Goal: Information Seeking & Learning: Learn about a topic

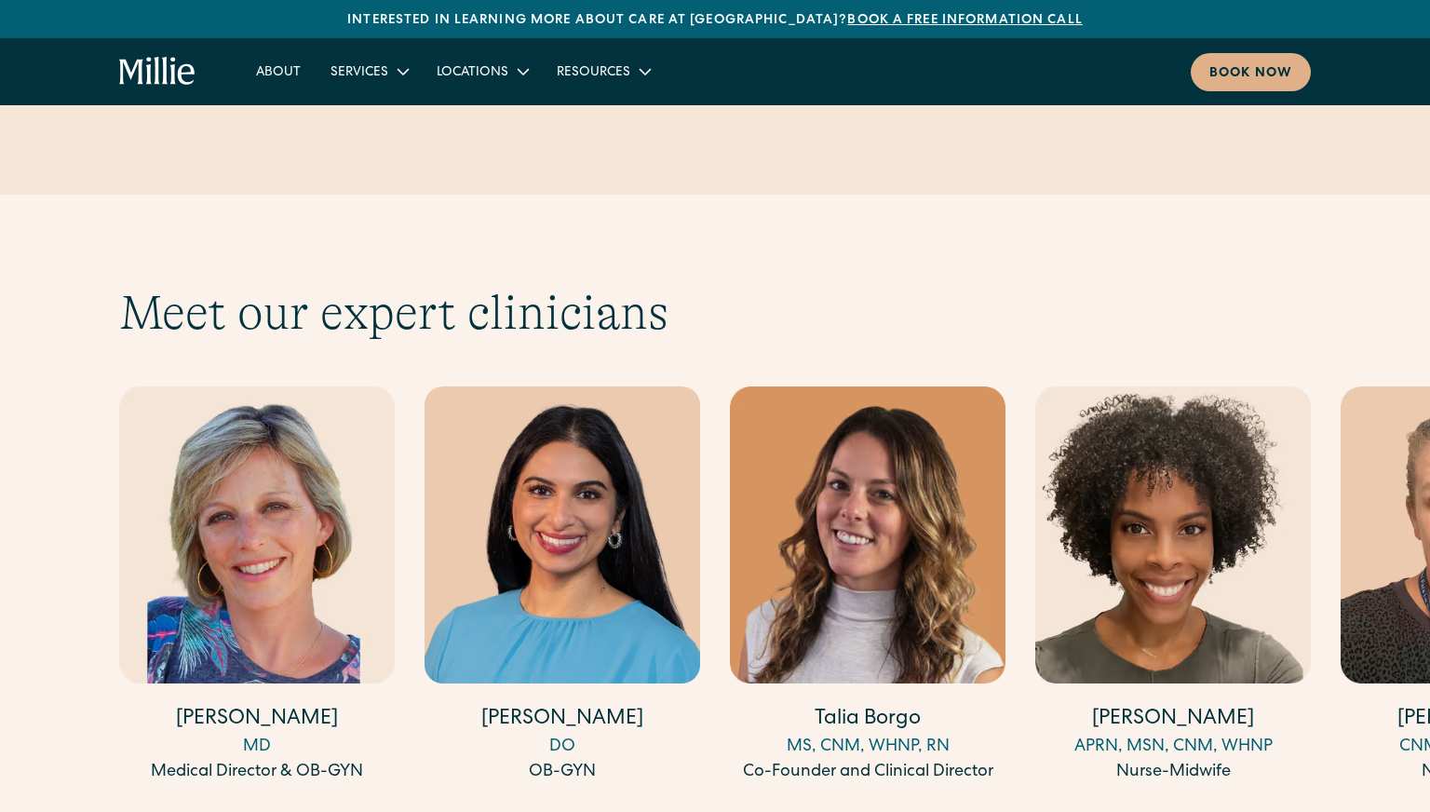
scroll to position [4952, 0]
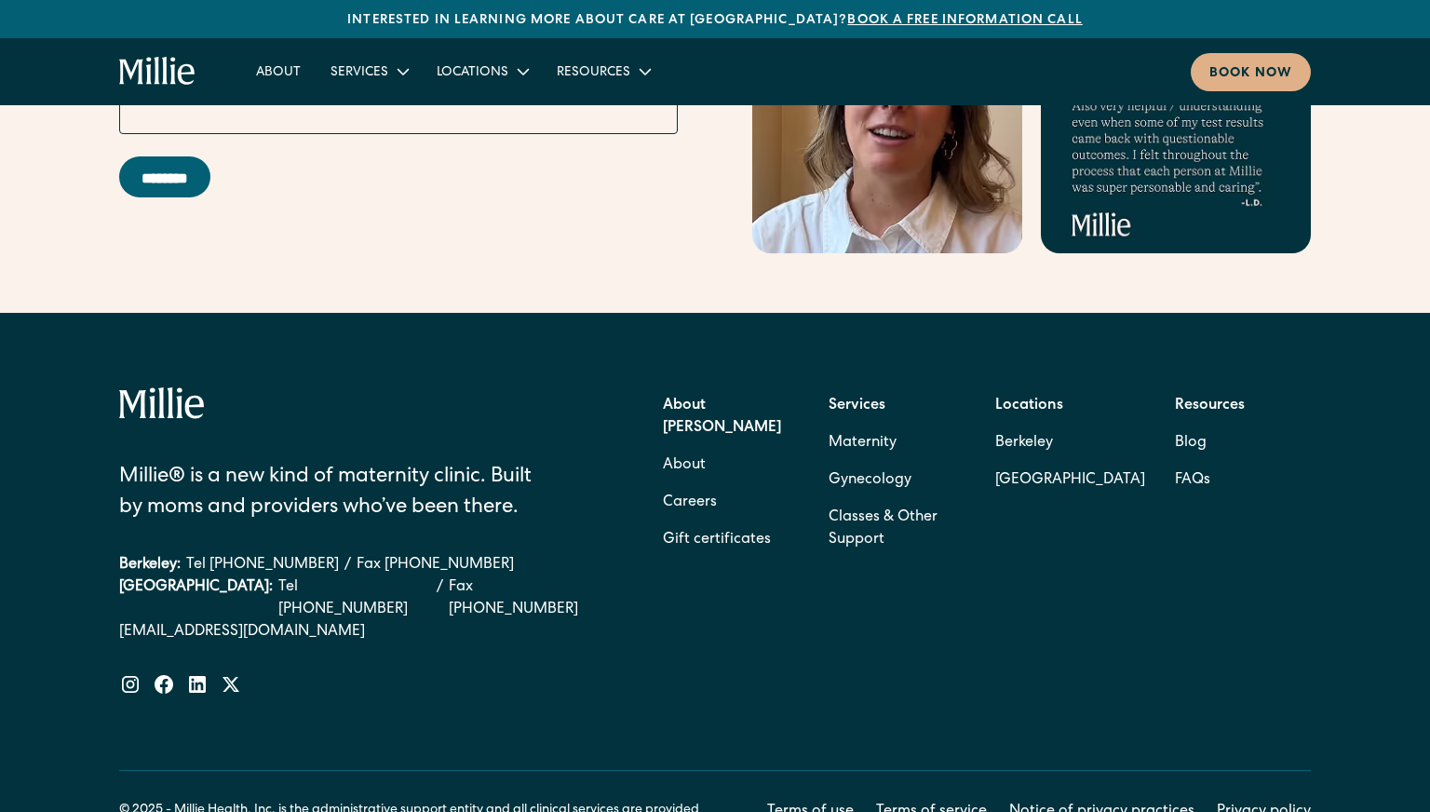
scroll to position [7554, 0]
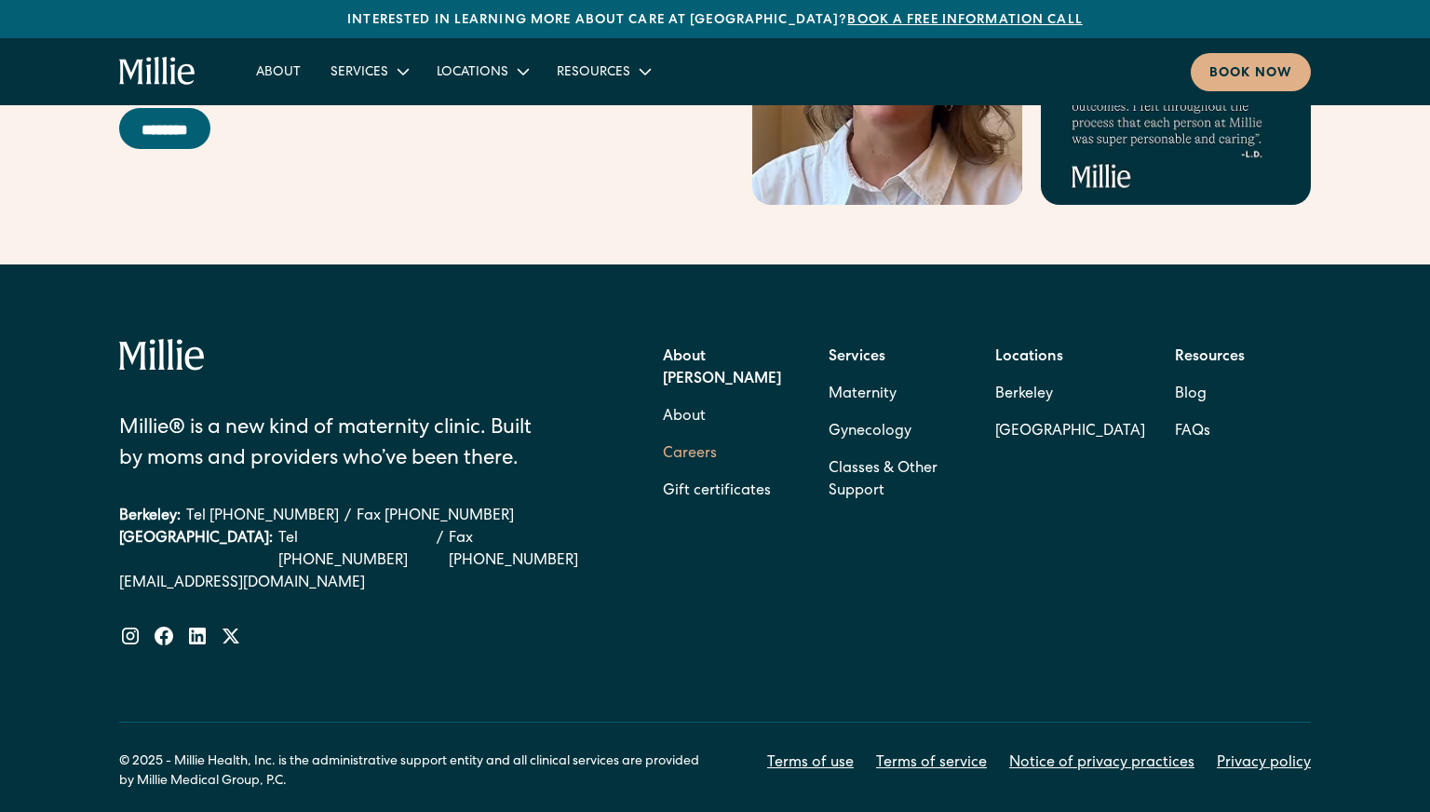
click at [702, 436] on link "Careers" at bounding box center [690, 454] width 54 height 37
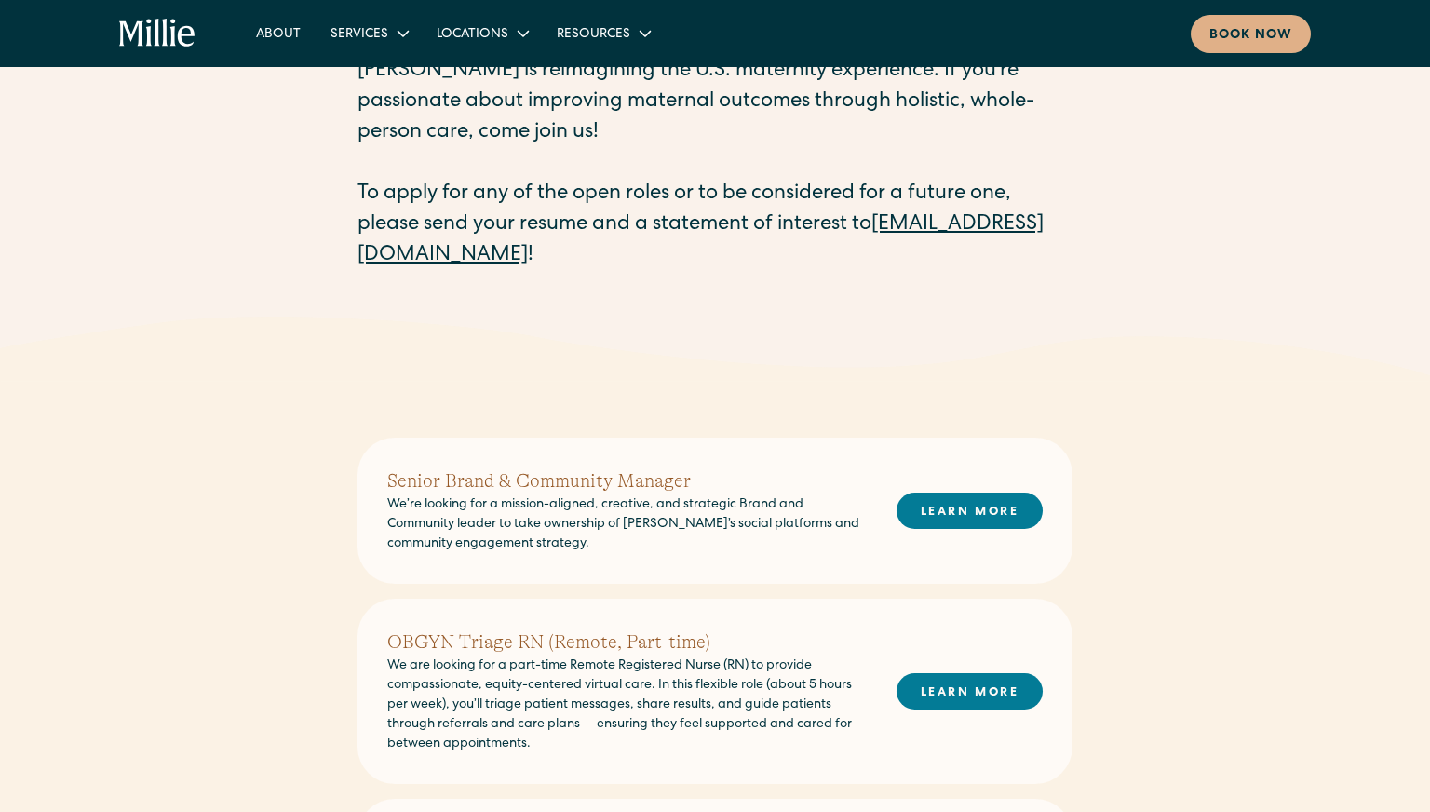
scroll to position [135, 0]
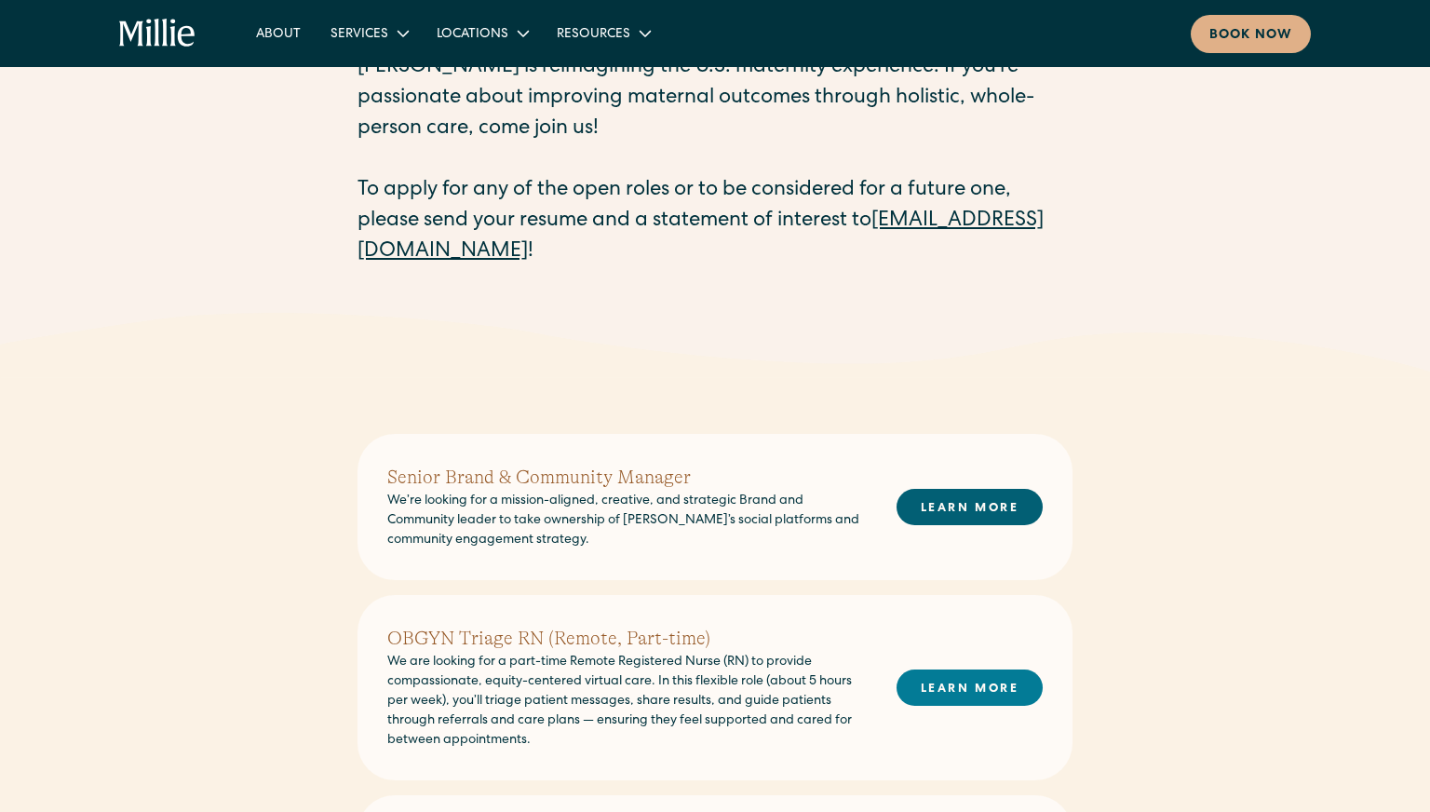
click at [939, 509] on link "LEARN MORE" at bounding box center [970, 507] width 146 height 36
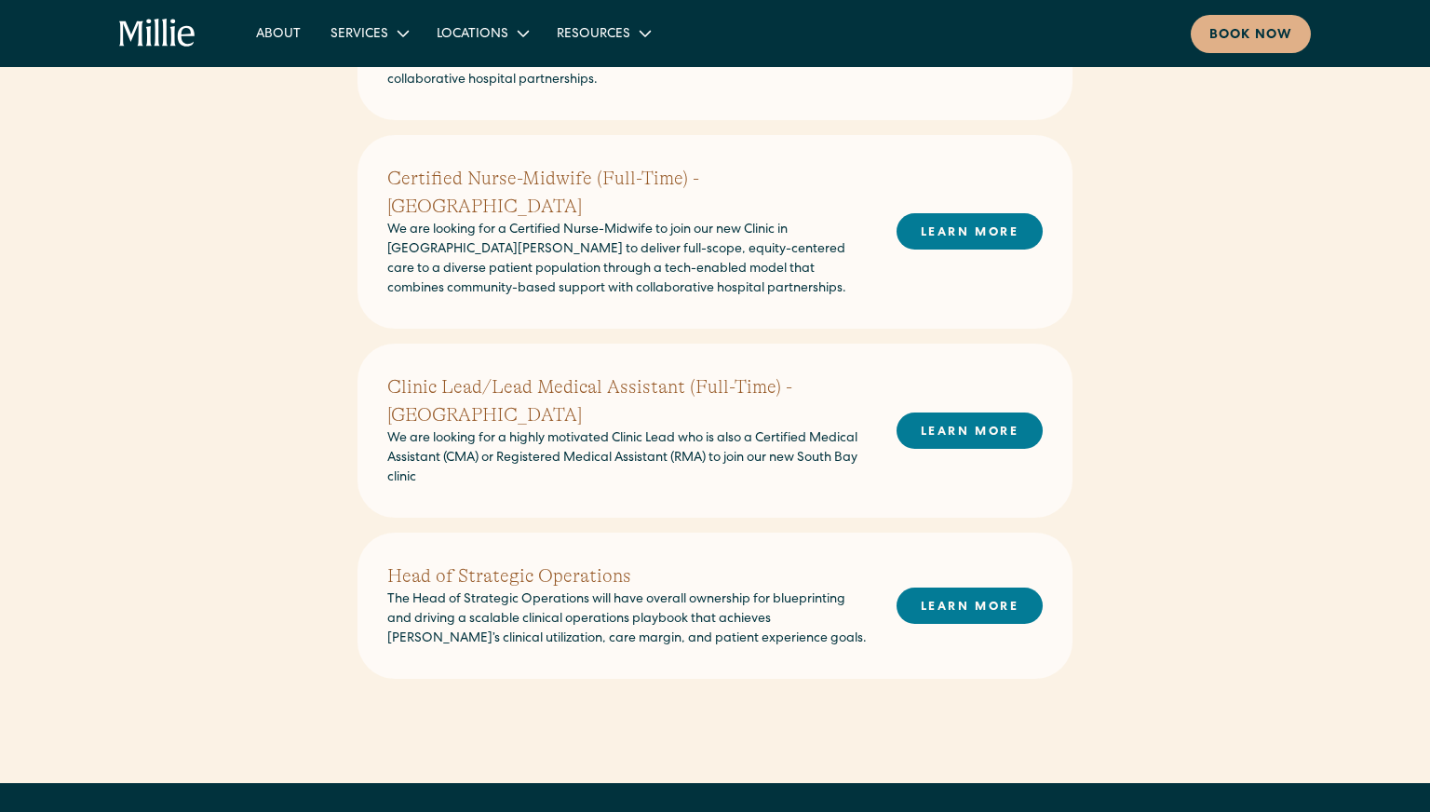
scroll to position [1016, 0]
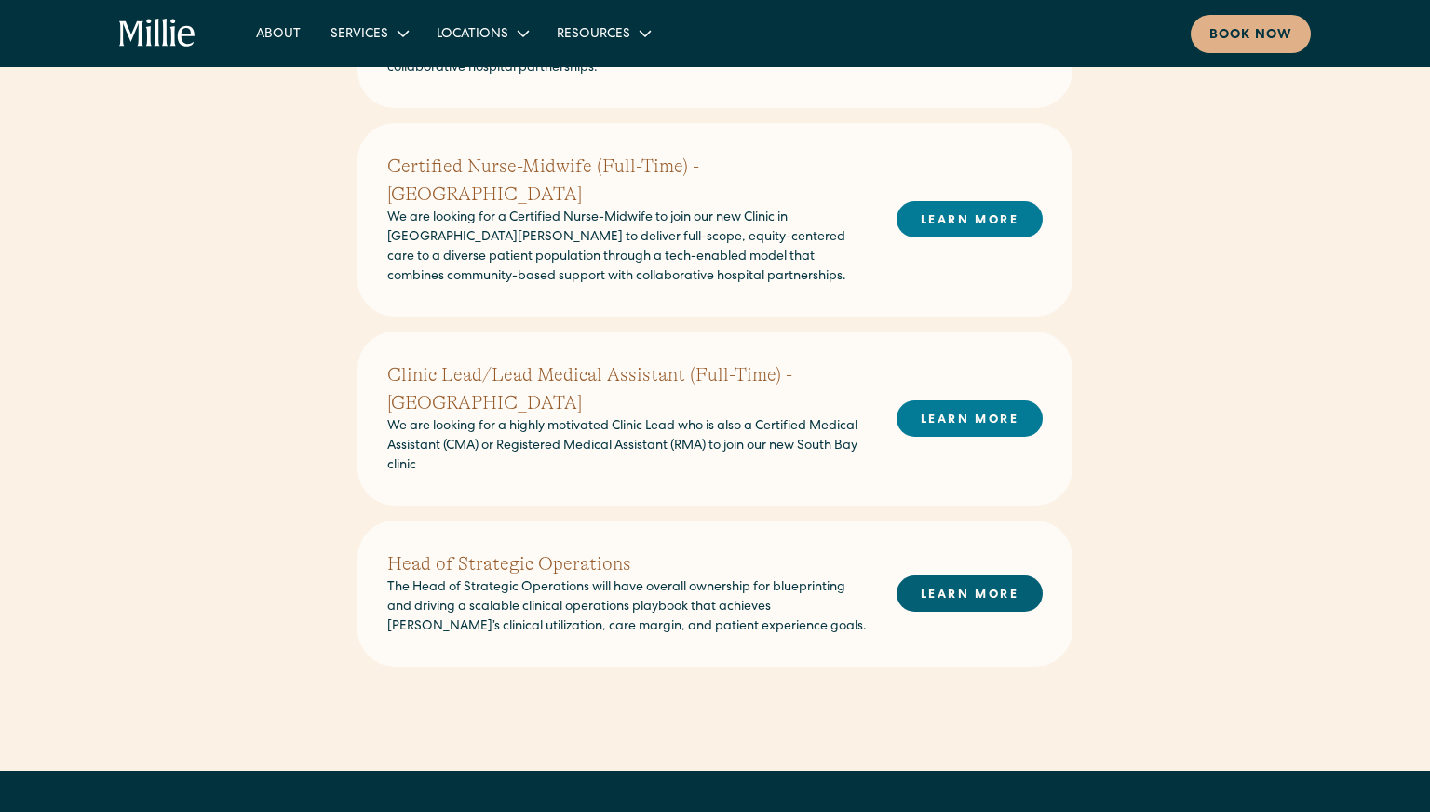
click at [939, 575] on link "LEARN MORE" at bounding box center [970, 593] width 146 height 36
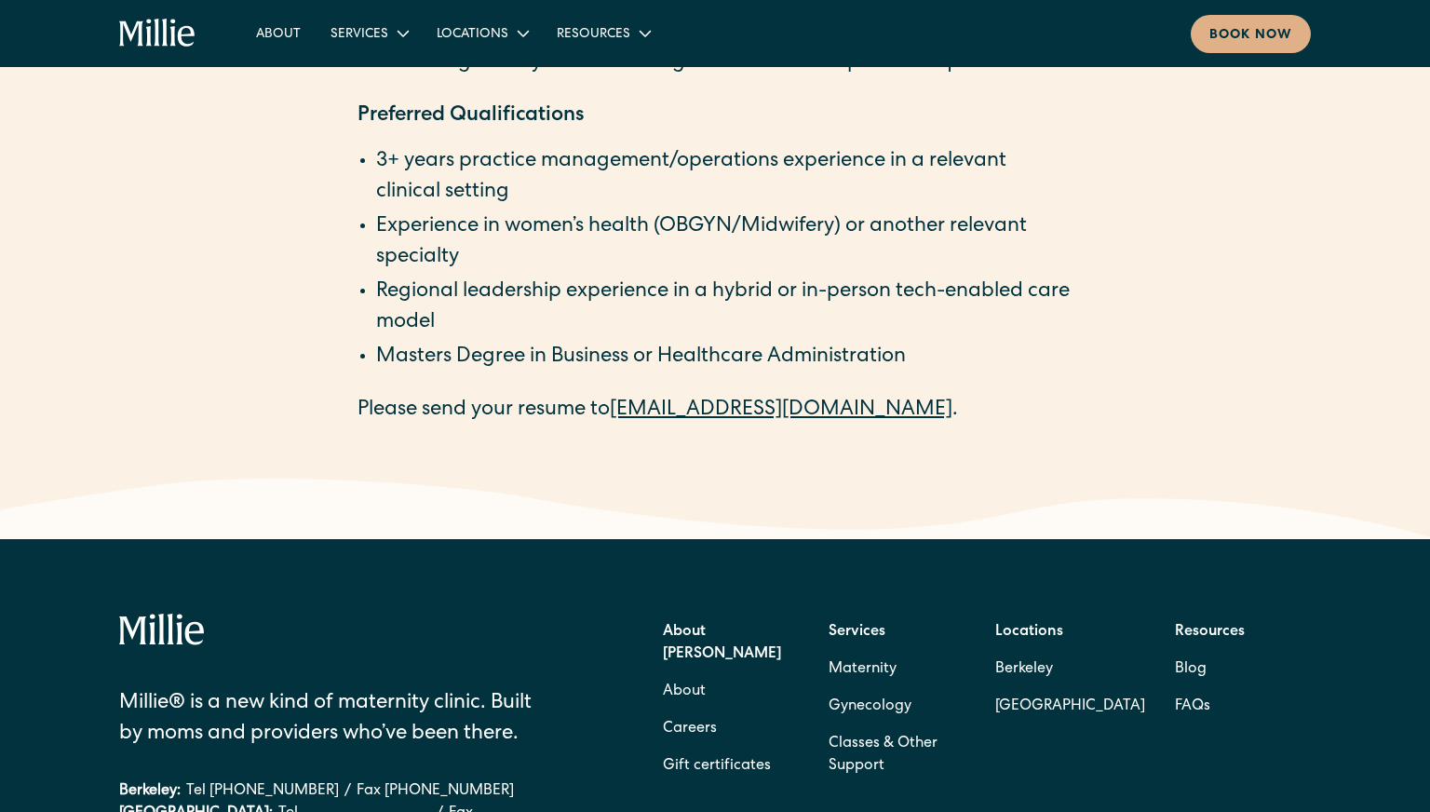
scroll to position [3351, 0]
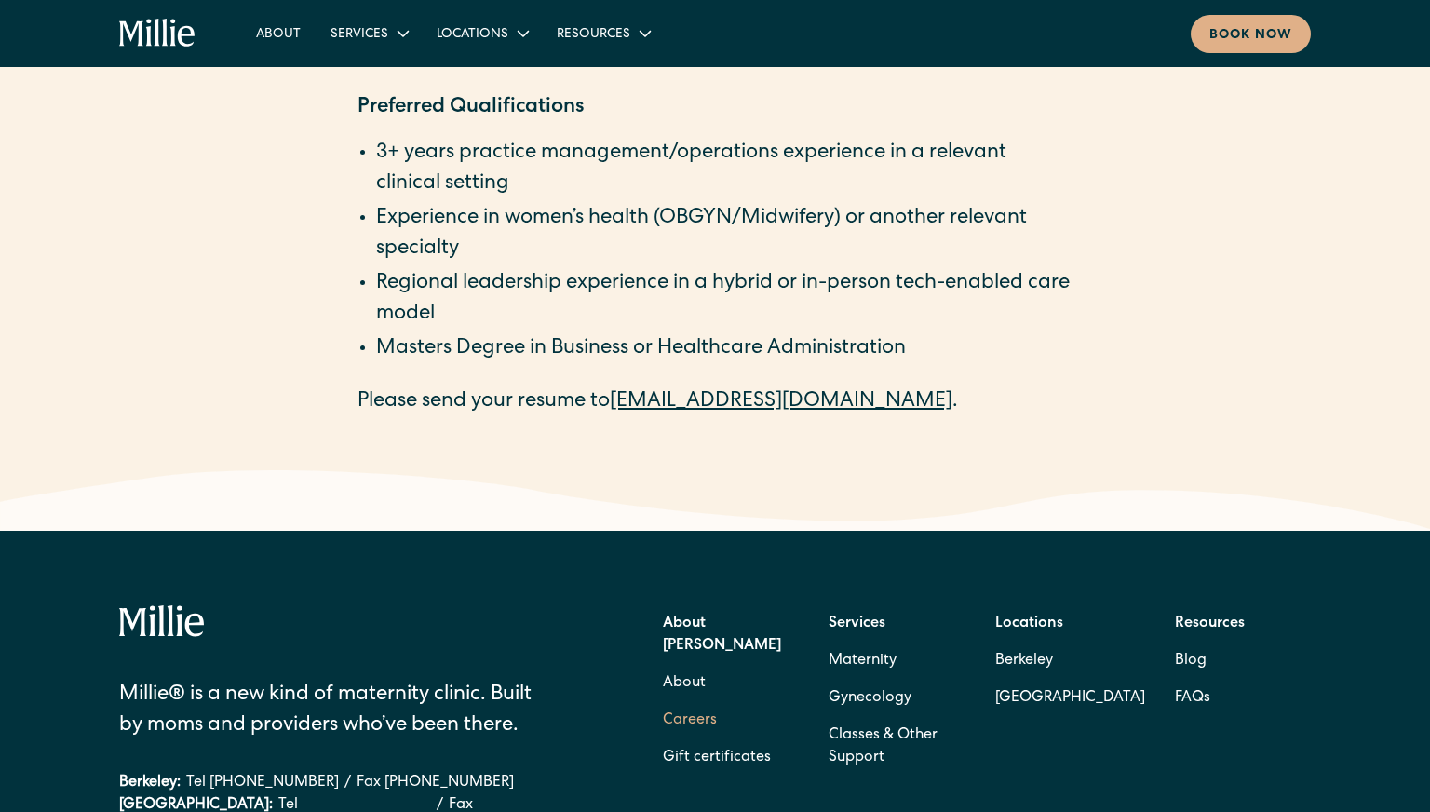
click at [700, 702] on link "Careers" at bounding box center [690, 720] width 54 height 37
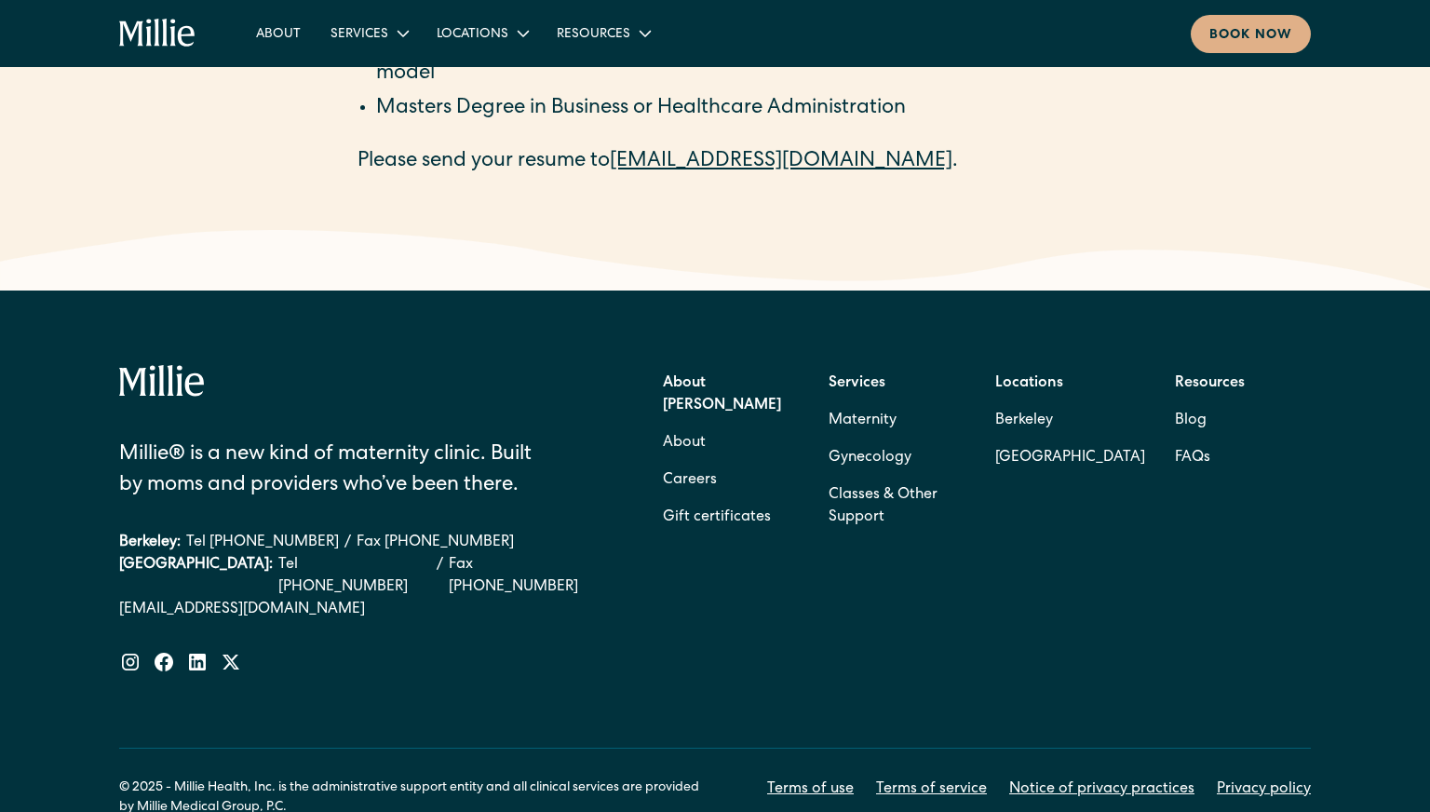
scroll to position [3692, 0]
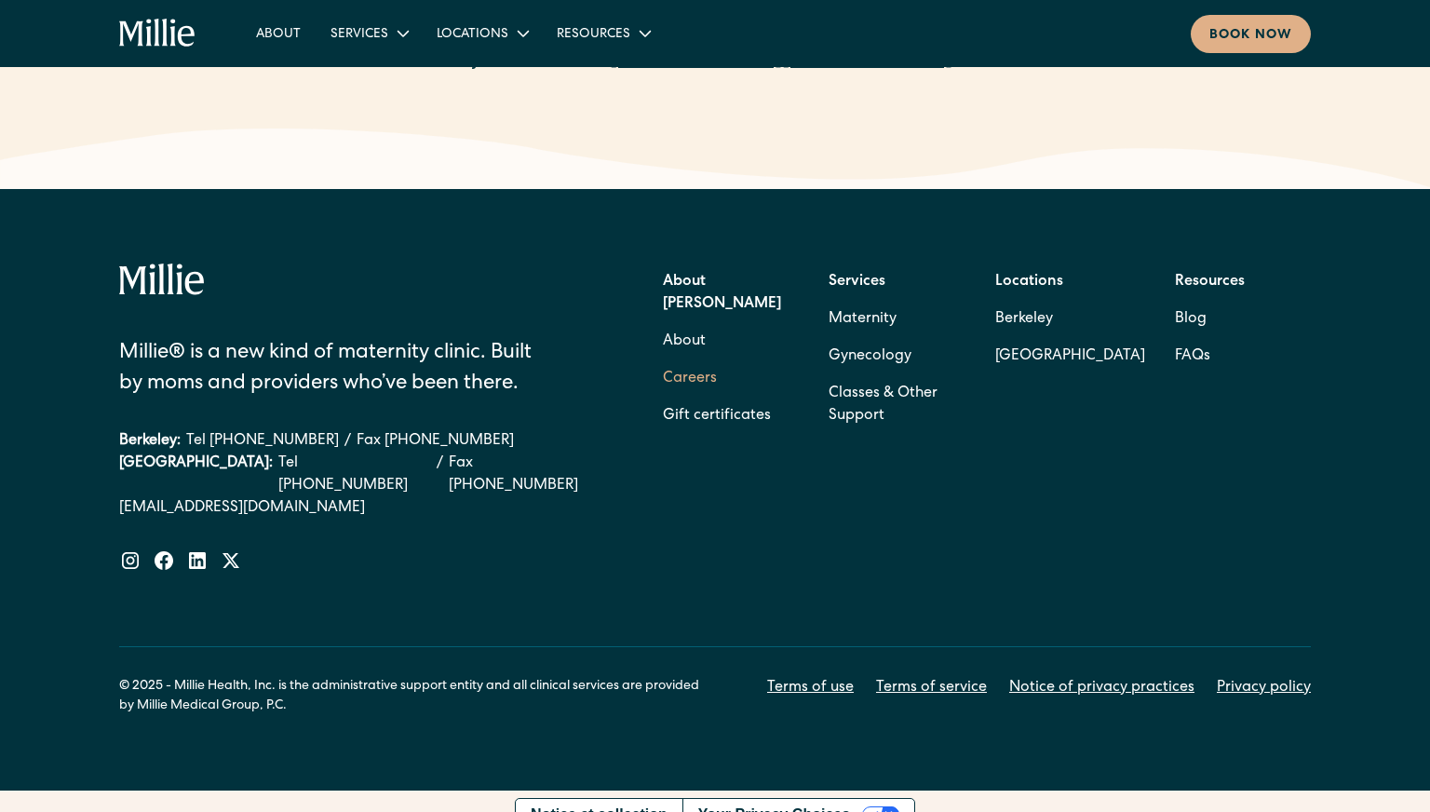
click at [707, 360] on link "Careers" at bounding box center [690, 378] width 54 height 37
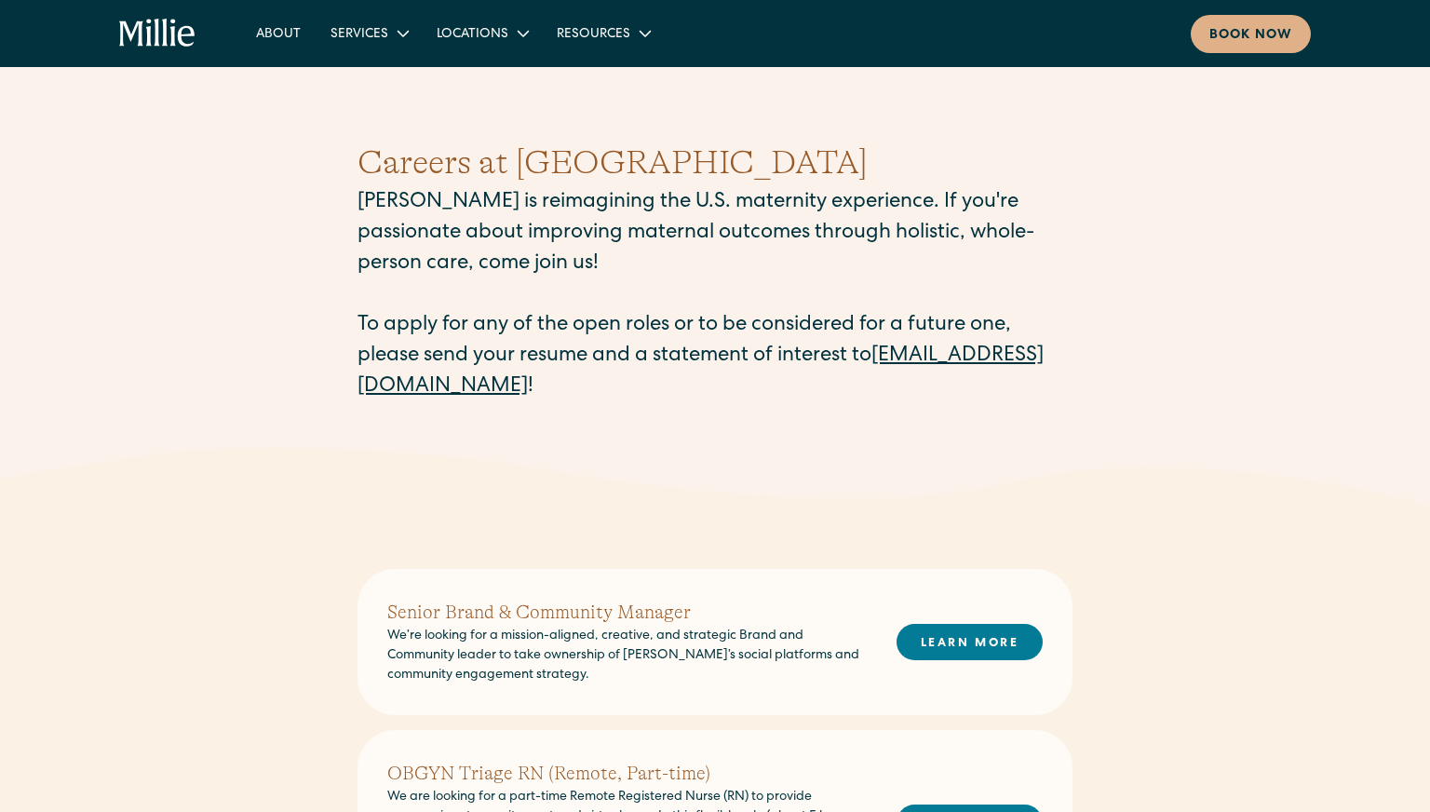
scroll to position [2, 0]
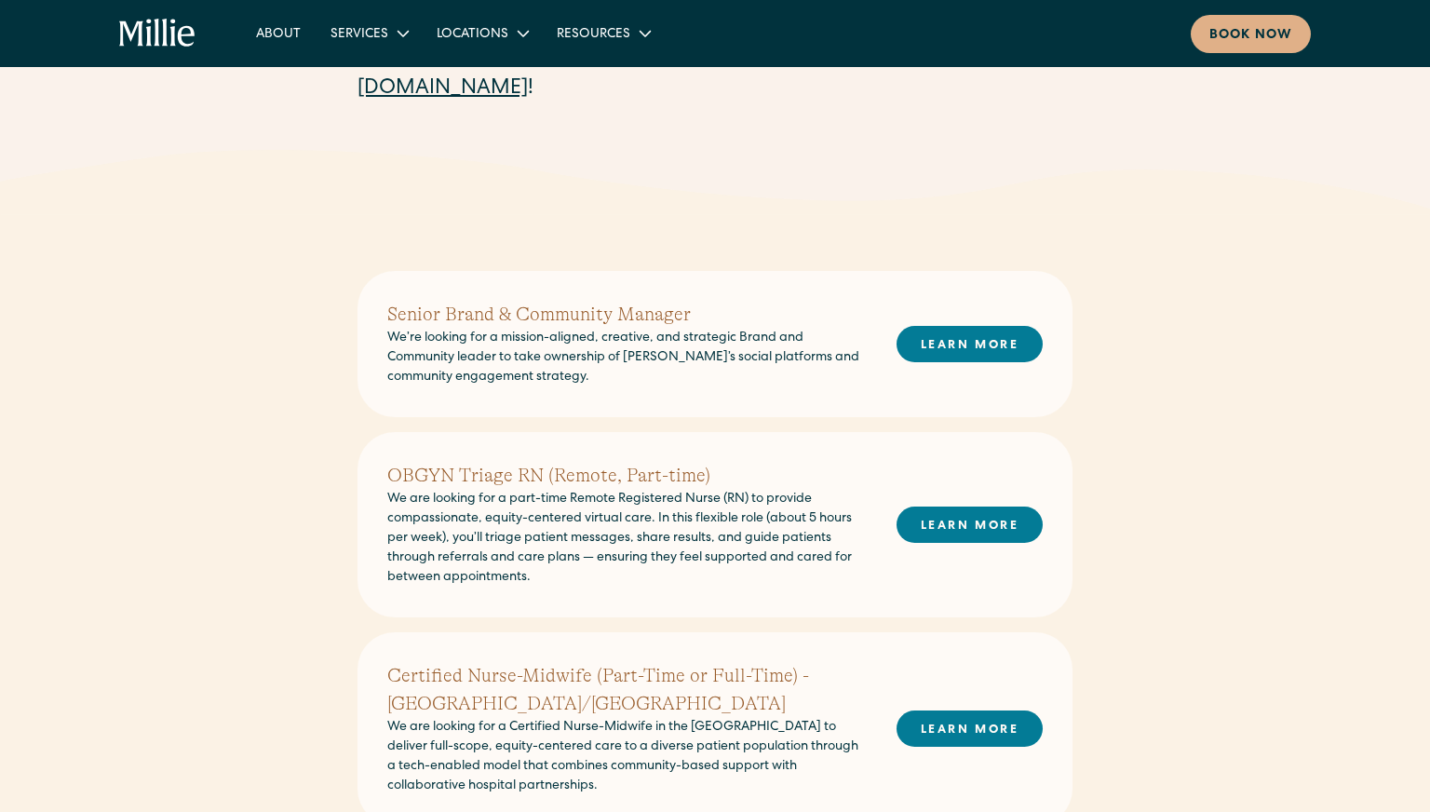
scroll to position [299, 0]
